Goal: Find specific page/section: Find specific page/section

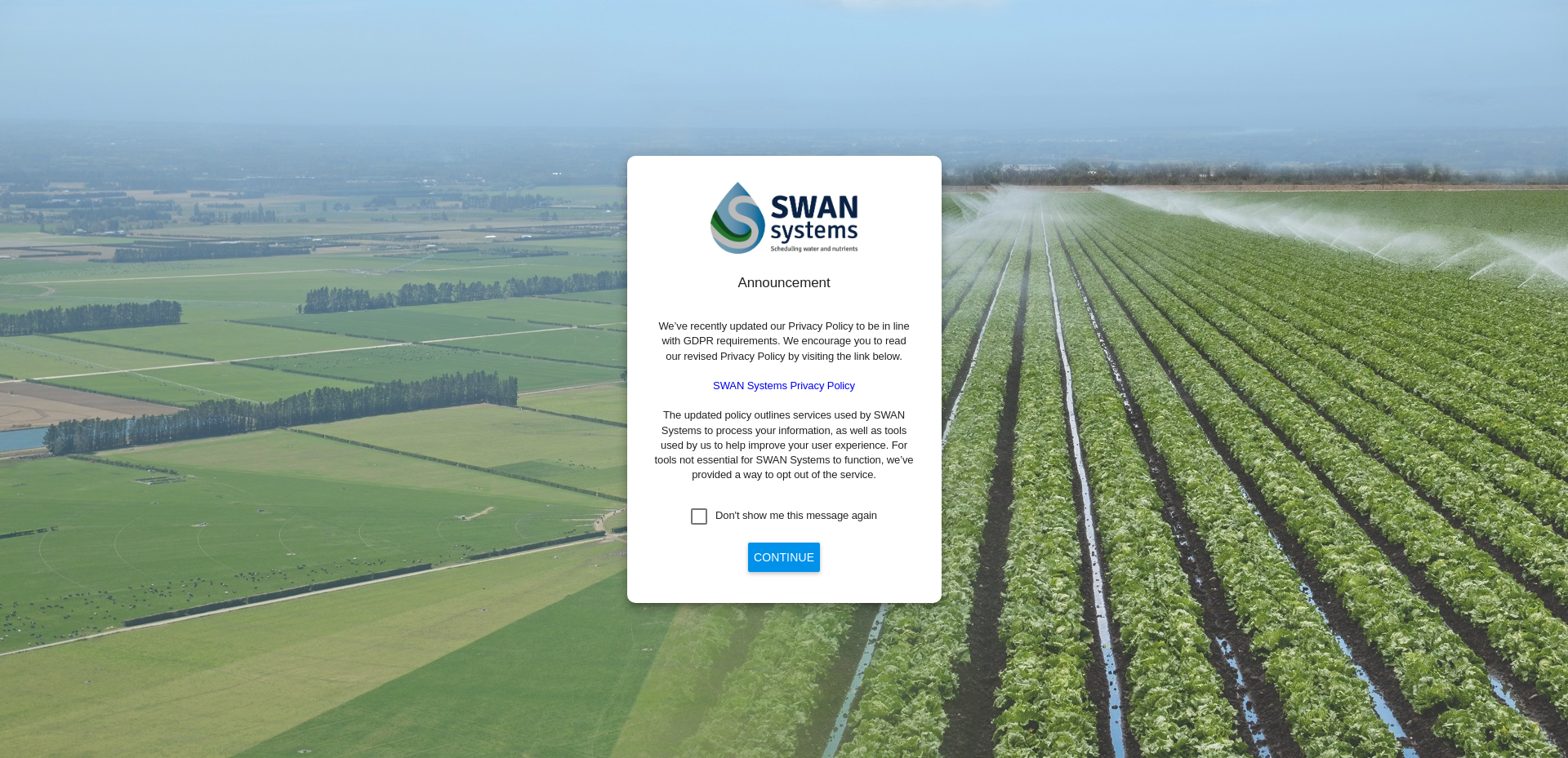
click at [774, 565] on button "Continue" at bounding box center [783, 558] width 72 height 30
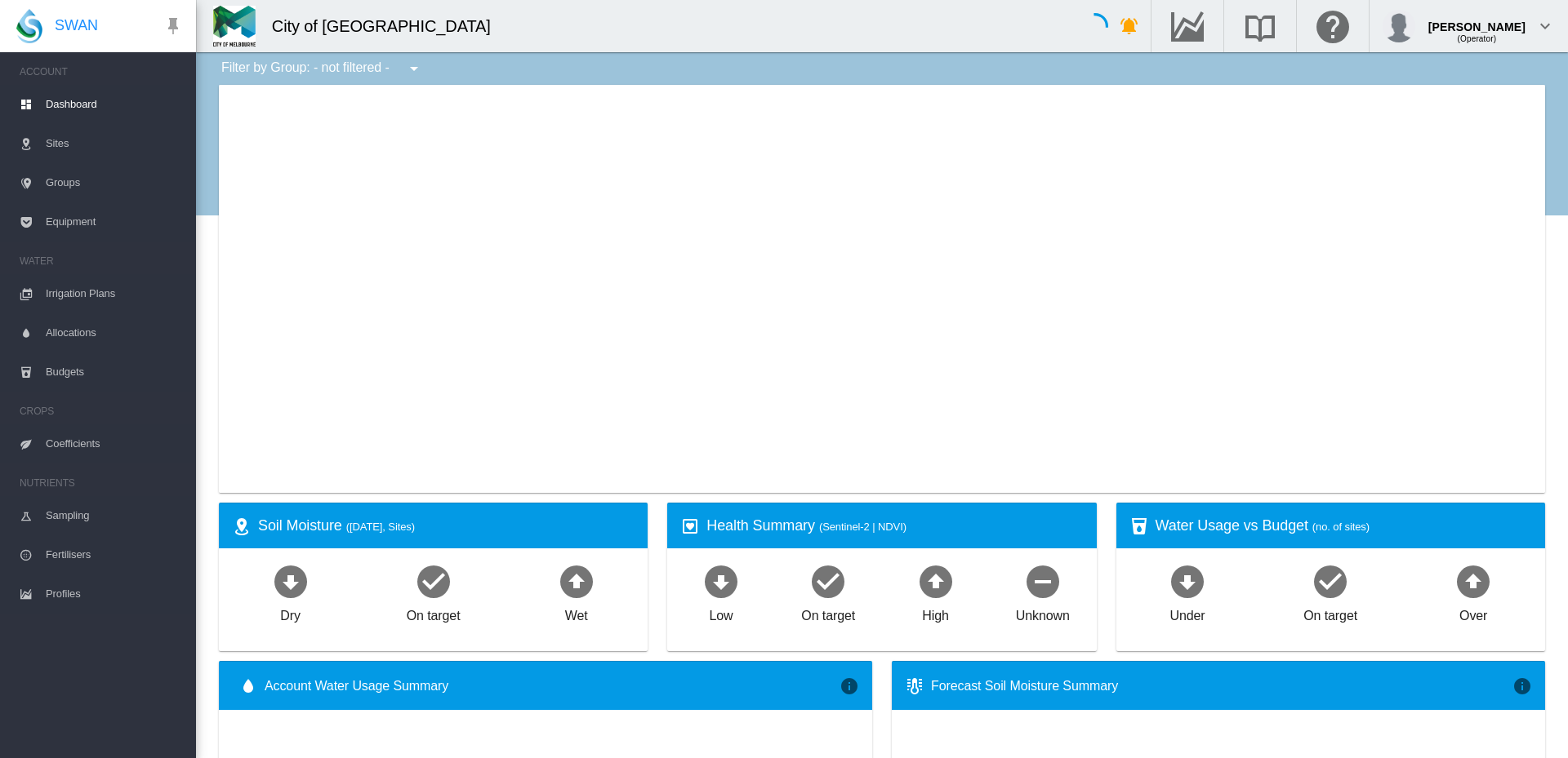
type input "**********"
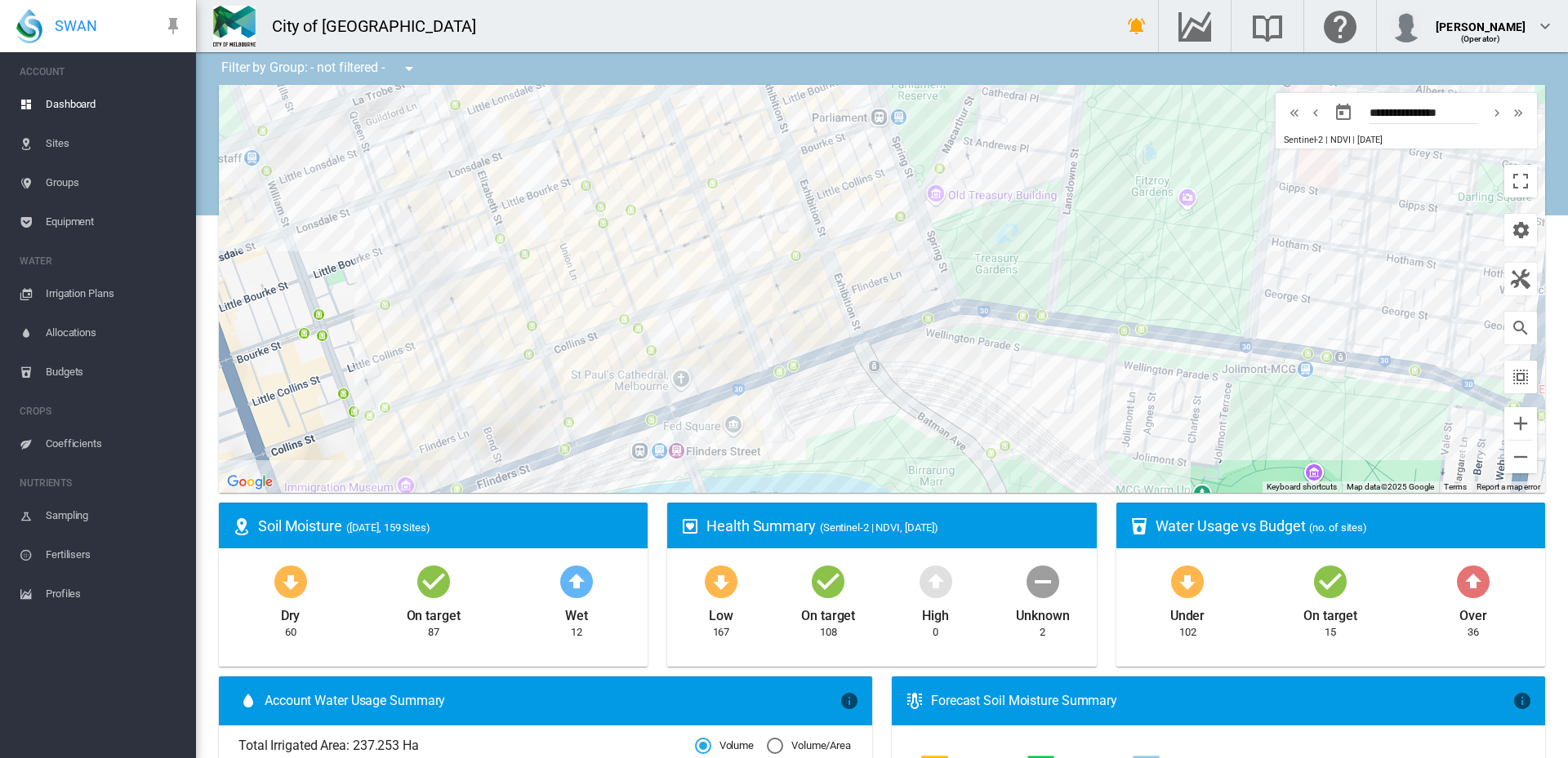
drag, startPoint x: 695, startPoint y: 439, endPoint x: 674, endPoint y: 314, distance: 126.8
click at [674, 314] on div at bounding box center [881, 289] width 1326 height 408
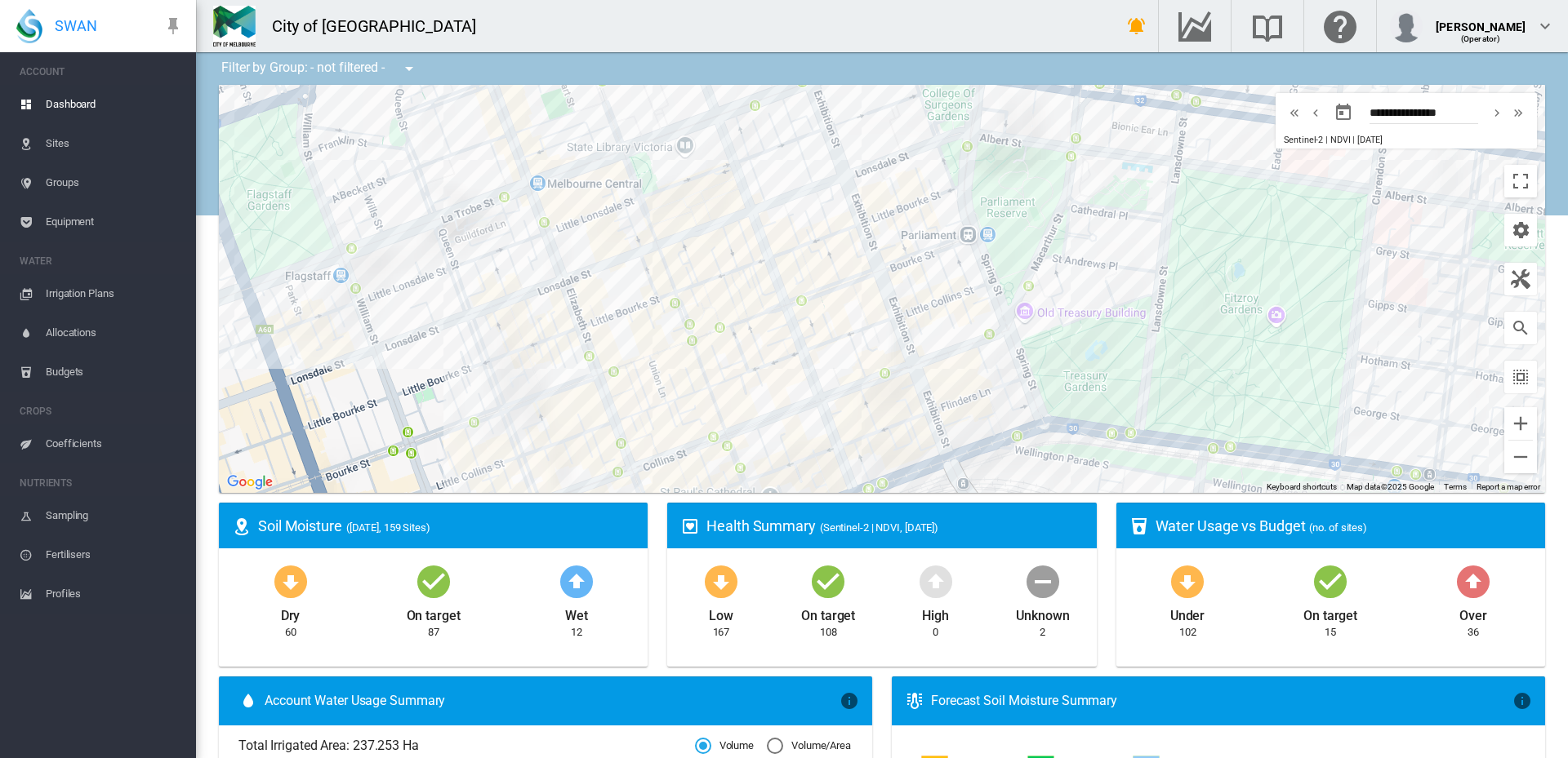
drag, startPoint x: 526, startPoint y: 270, endPoint x: 616, endPoint y: 391, distance: 150.8
click at [616, 391] on div at bounding box center [881, 289] width 1326 height 408
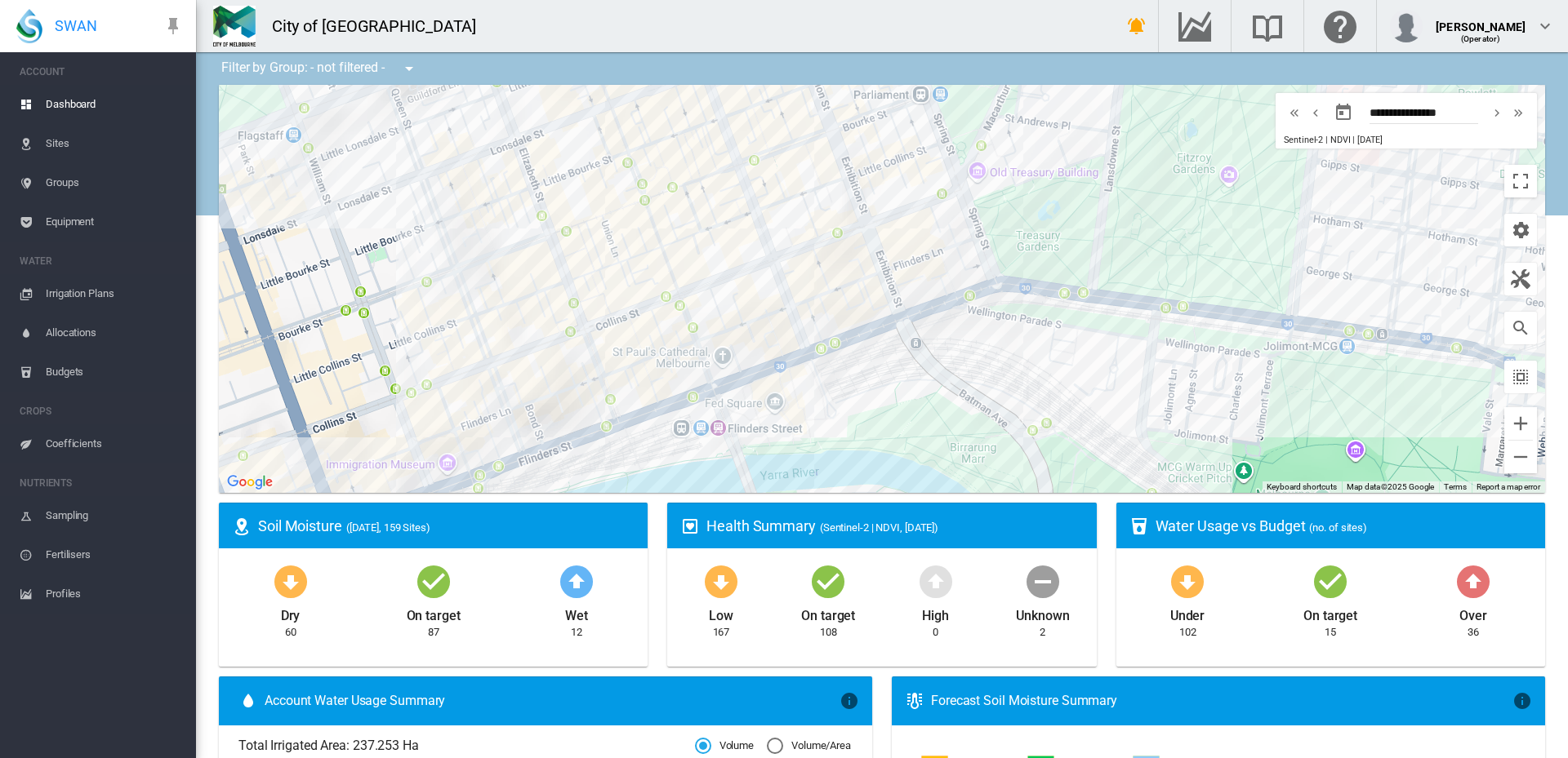
drag, startPoint x: 758, startPoint y: 437, endPoint x: 711, endPoint y: 291, distance: 153.4
click at [711, 291] on div at bounding box center [881, 289] width 1326 height 408
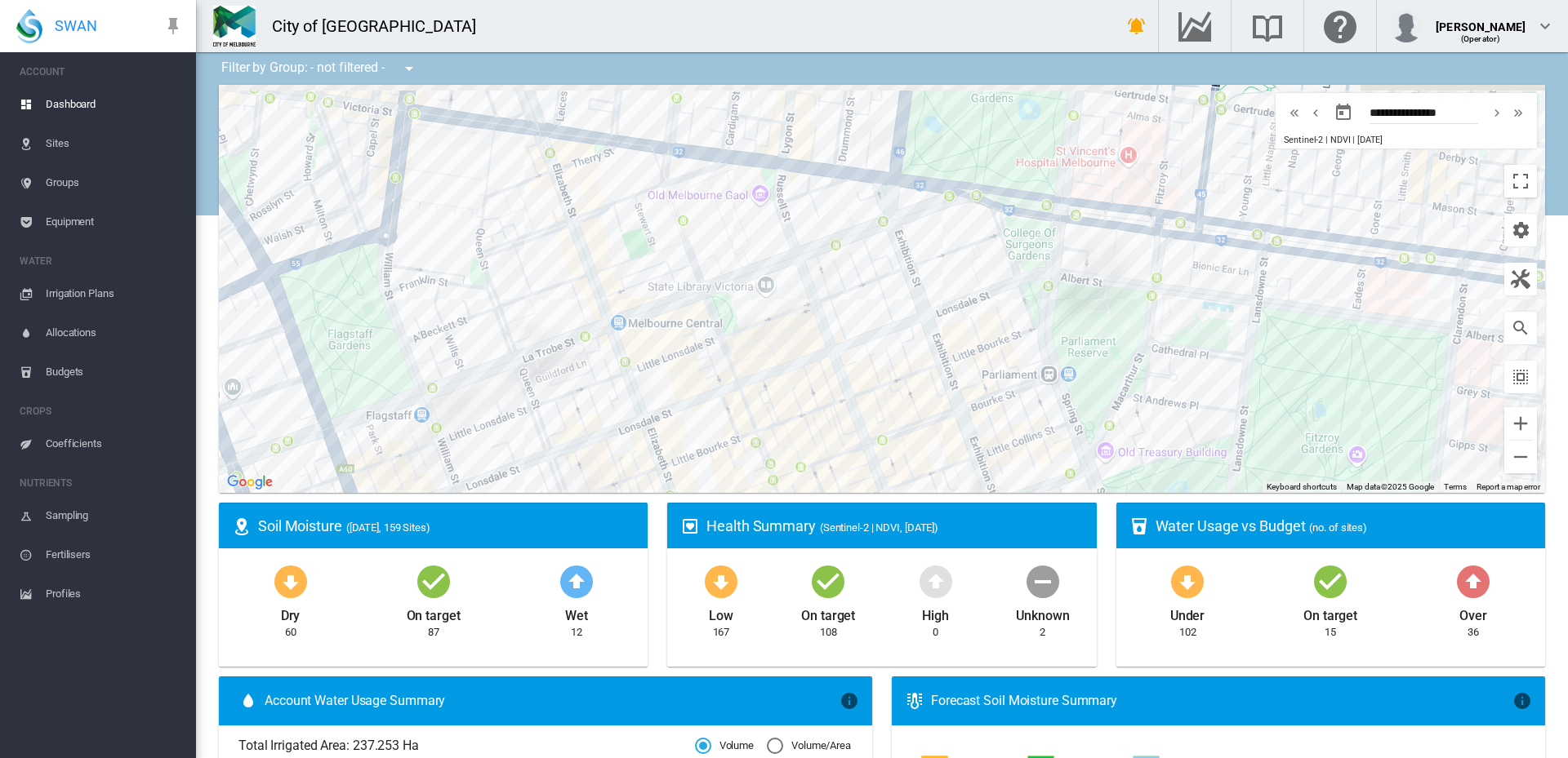
drag, startPoint x: 698, startPoint y: 144, endPoint x: 826, endPoint y: 426, distance: 309.7
click at [826, 426] on div at bounding box center [881, 289] width 1326 height 408
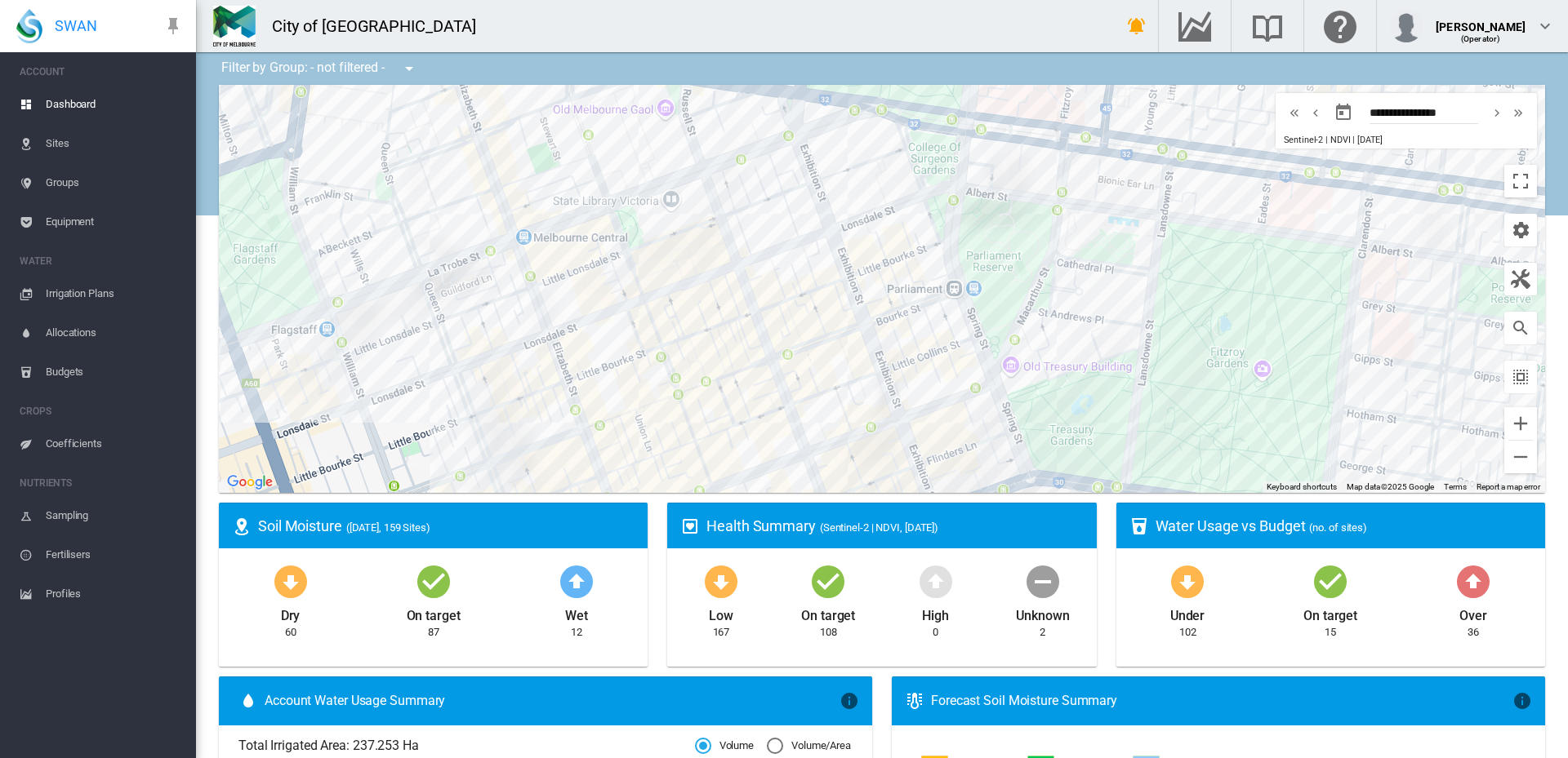
drag, startPoint x: 673, startPoint y: 324, endPoint x: 598, endPoint y: 322, distance: 75.0
click at [598, 322] on div at bounding box center [881, 289] width 1326 height 408
